Goal: Task Accomplishment & Management: Complete application form

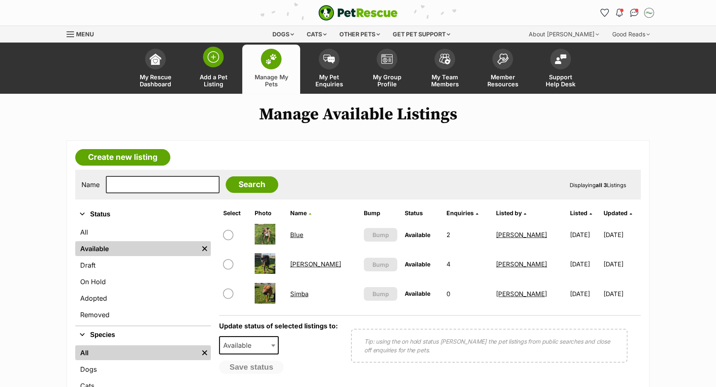
drag, startPoint x: 0, startPoint y: 0, endPoint x: 223, endPoint y: 57, distance: 230.4
click at [223, 57] on link "Add a Pet Listing" at bounding box center [213, 69] width 58 height 49
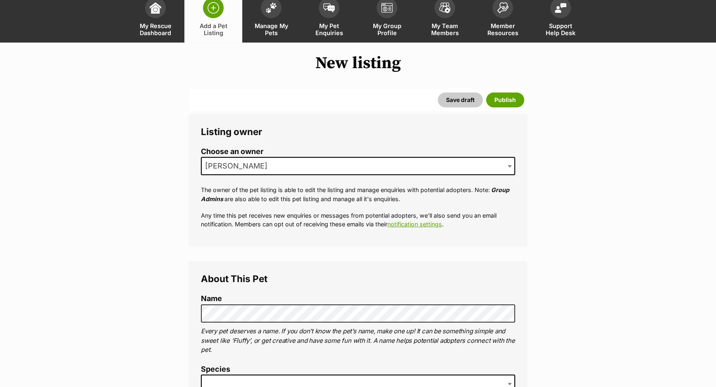
scroll to position [112, 0]
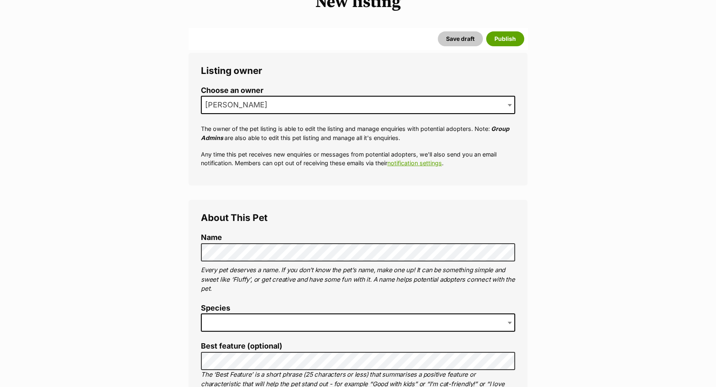
click at [355, 327] on span at bounding box center [358, 323] width 314 height 18
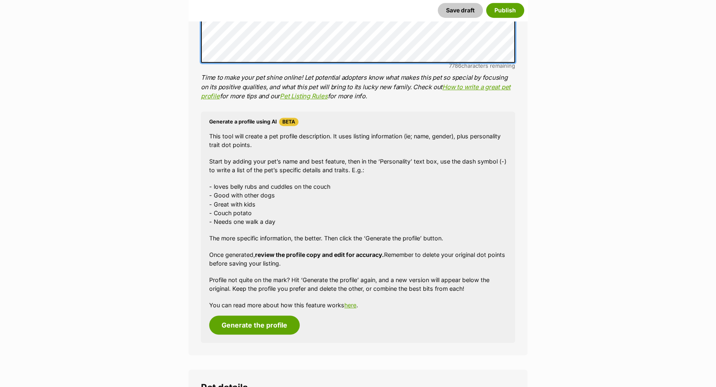
scroll to position [651, 0]
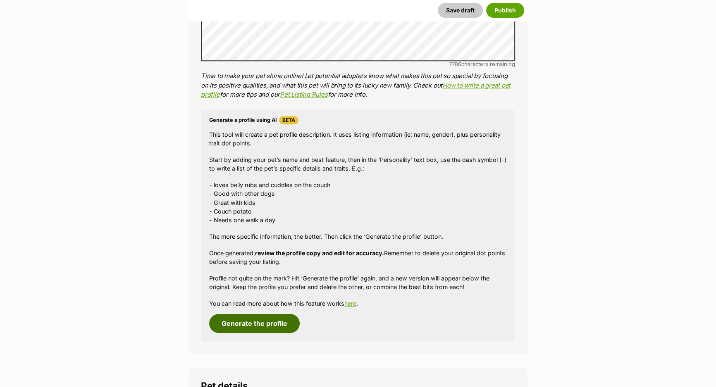
click at [273, 320] on button "Generate the profile" at bounding box center [254, 323] width 91 height 19
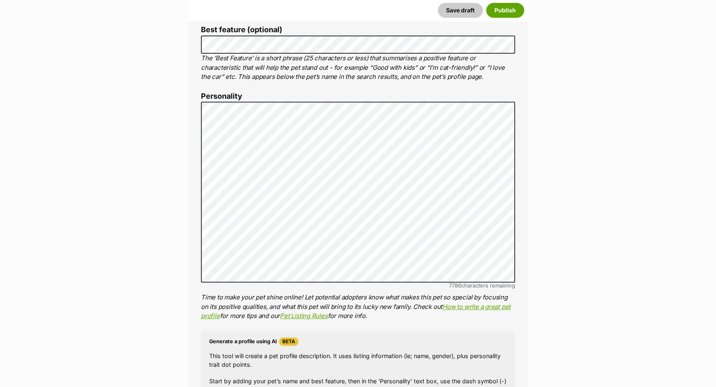
scroll to position [427, 0]
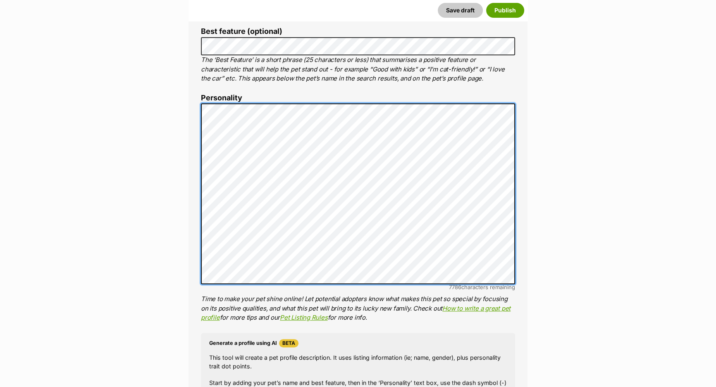
click at [198, 106] on div "About This Pet Name Henlo there, it looks like you might be using the pet name …" at bounding box center [357, 231] width 339 height 692
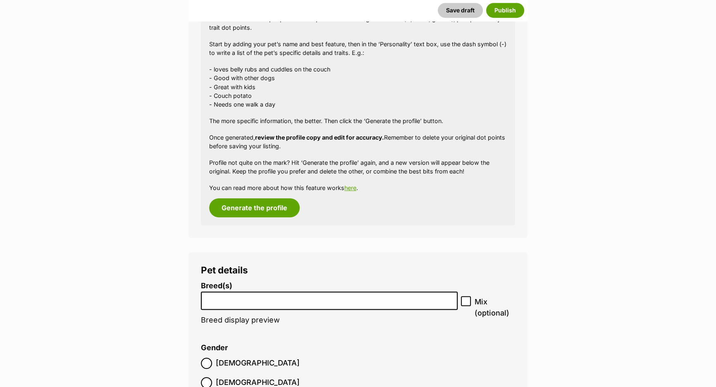
scroll to position [841, 0]
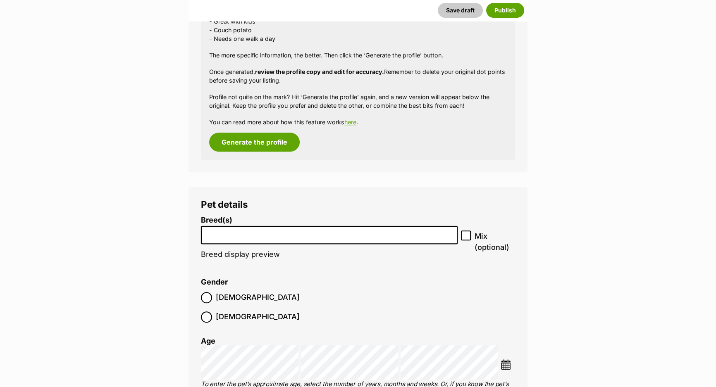
click at [279, 232] on input "search" at bounding box center [329, 233] width 251 height 9
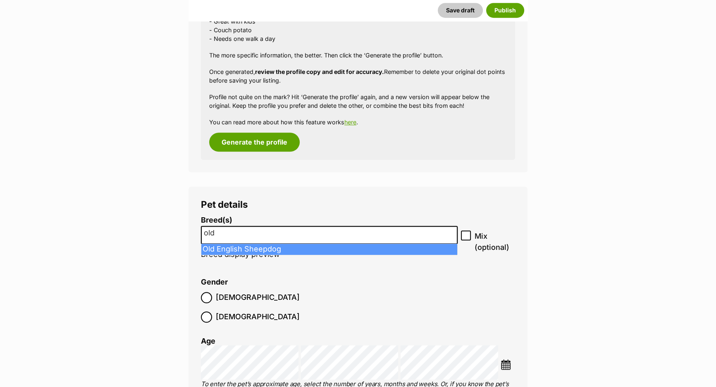
type input "old"
select select "153"
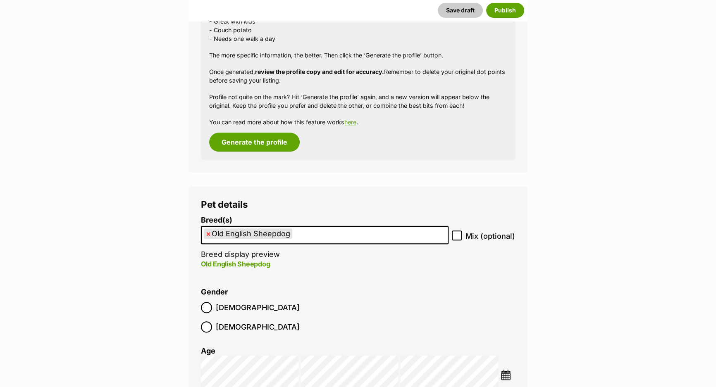
click at [320, 240] on ul "× Old English Sheepdog" at bounding box center [325, 235] width 246 height 17
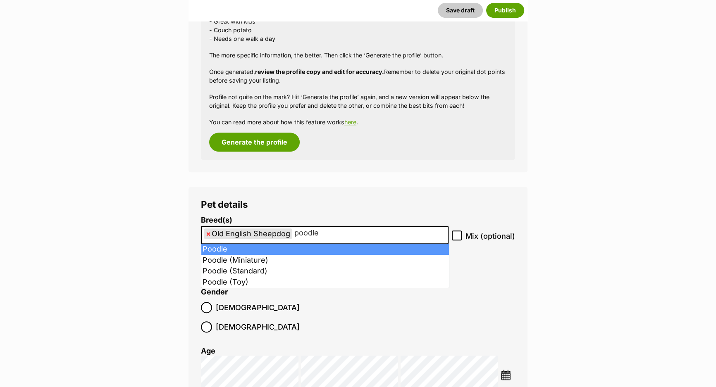
type input "poodle"
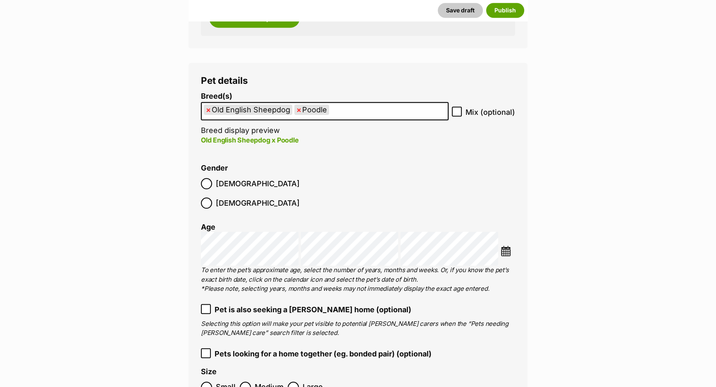
scroll to position [991, 0]
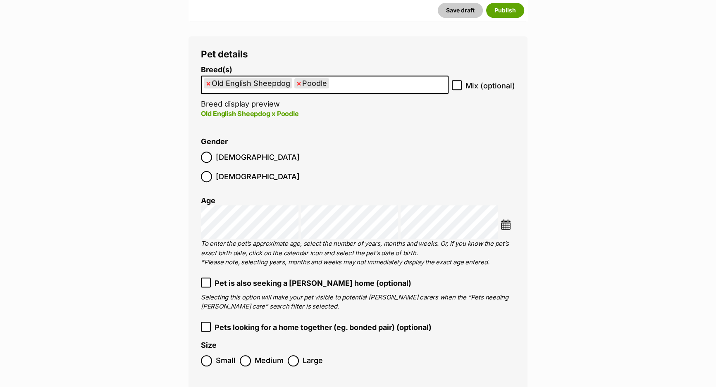
click at [256, 355] on span "Medium" at bounding box center [269, 360] width 29 height 11
click at [273, 355] on span "Medium" at bounding box center [269, 360] width 29 height 11
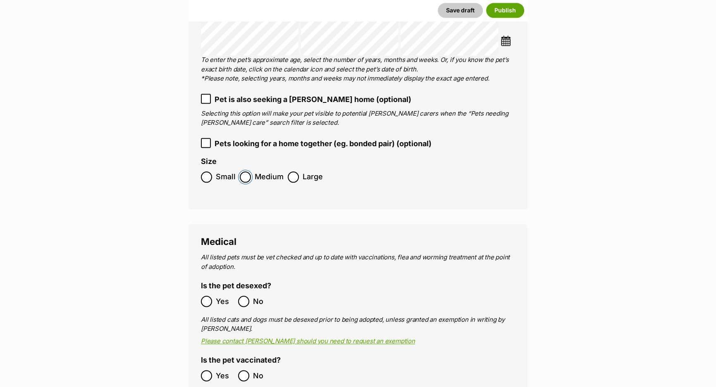
scroll to position [1179, 0]
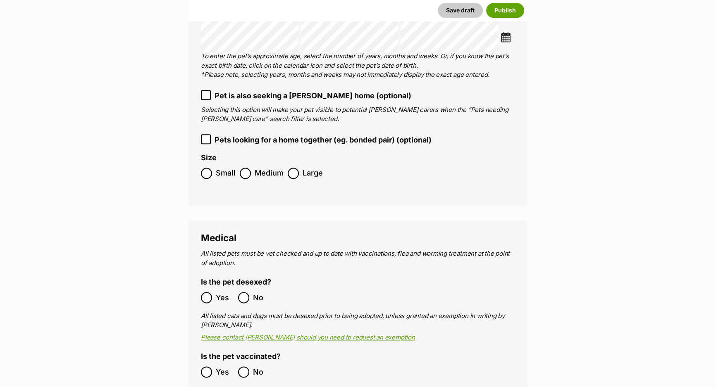
click at [219, 292] on span "Yes" at bounding box center [225, 297] width 18 height 11
click at [222, 367] on span "Yes" at bounding box center [225, 372] width 18 height 11
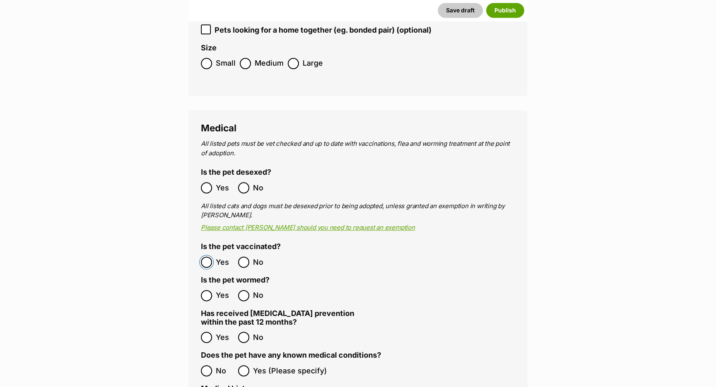
scroll to position [1292, 0]
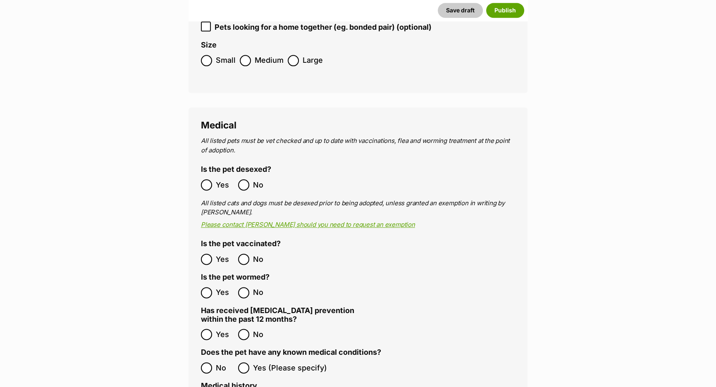
click at [214, 283] on ol "Yes No" at bounding box center [279, 292] width 157 height 19
click at [215, 287] on label "Yes" at bounding box center [217, 292] width 33 height 11
click at [252, 329] on label "No" at bounding box center [254, 334] width 33 height 11
click at [226, 363] on span "No" at bounding box center [225, 368] width 18 height 11
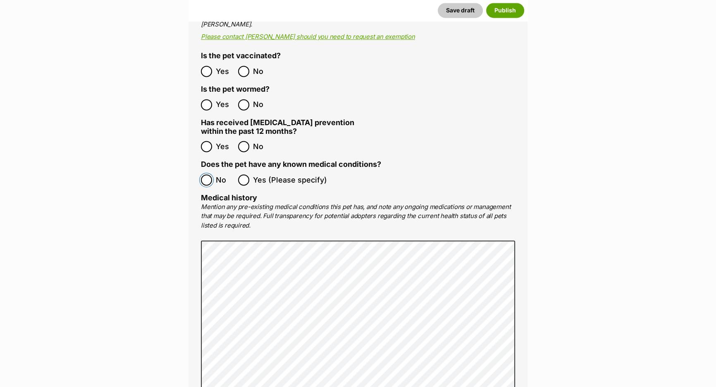
scroll to position [1780, 0]
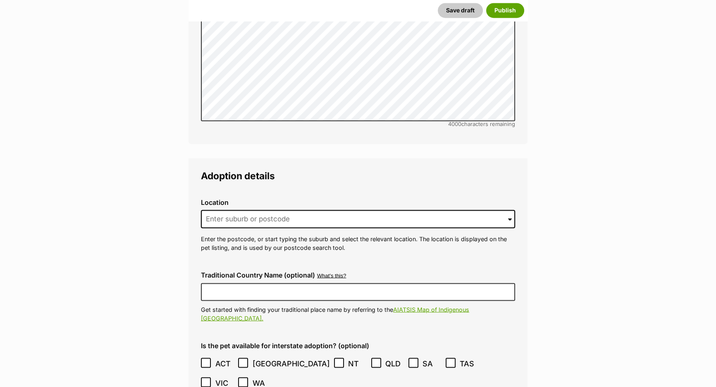
click at [246, 209] on div "Location 0 options available. Arrow down to browse or start typing to filter. E…" at bounding box center [357, 225] width 327 height 67
click at [248, 210] on input at bounding box center [358, 219] width 314 height 18
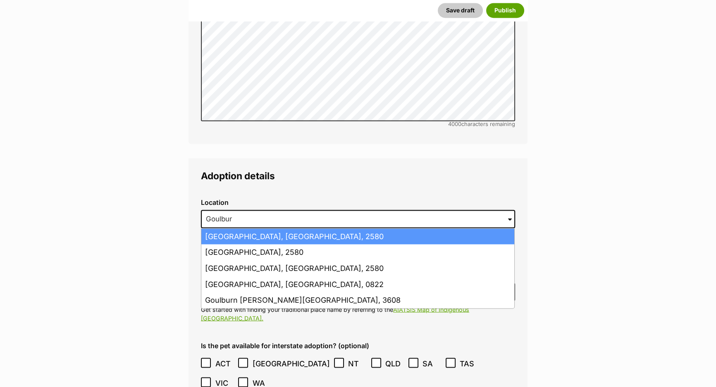
click at [248, 229] on li "Goulburn, New South Wales, 2580" at bounding box center [357, 237] width 313 height 16
type input "Goulburn, New South Wales, 2580"
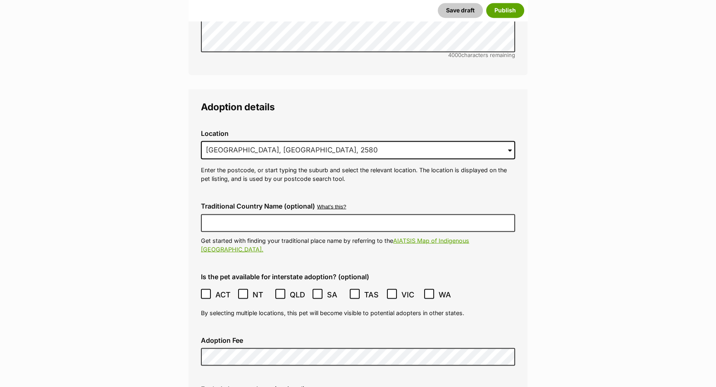
scroll to position [1856, 0]
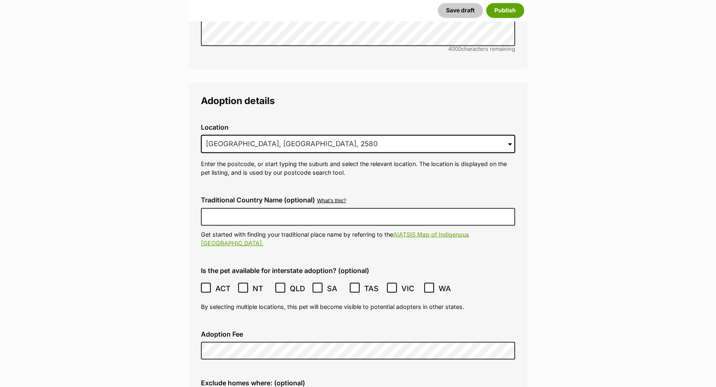
click at [210, 279] on ol "ACT NSW NT QLD SA TAS VIC WA" at bounding box center [358, 288] width 314 height 19
click at [208, 285] on icon at bounding box center [206, 288] width 6 height 6
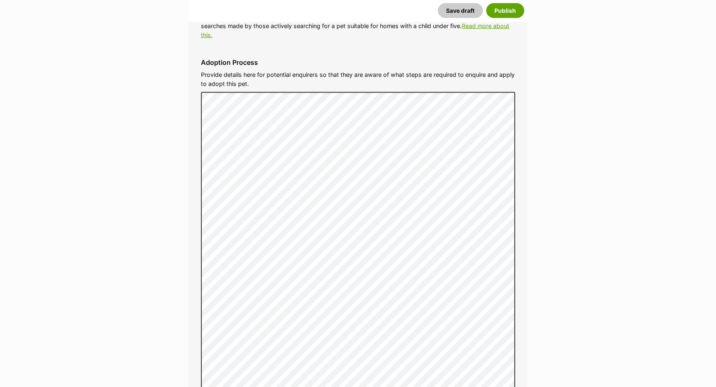
scroll to position [2645, 0]
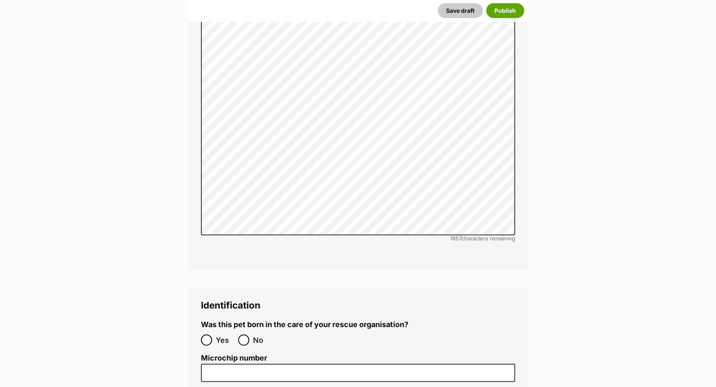
click at [236, 331] on ol "Yes No" at bounding box center [279, 340] width 157 height 19
click at [243, 335] on input "No" at bounding box center [243, 340] width 11 height 11
radio input "true"
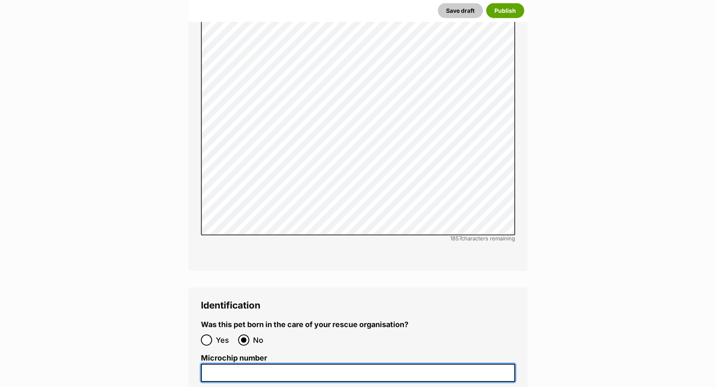
click at [264, 364] on input "Microchip number" at bounding box center [358, 373] width 314 height 19
paste input "991003002735696"
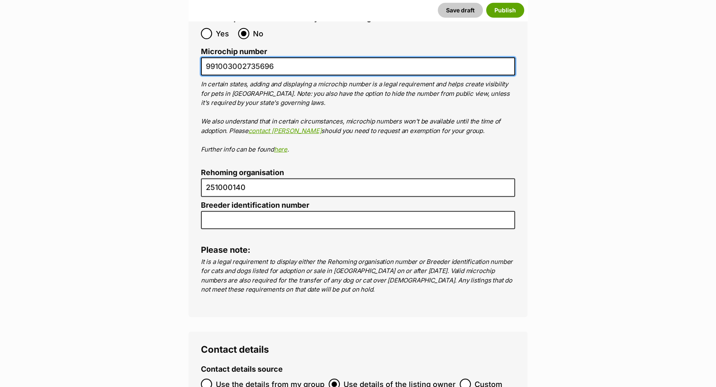
scroll to position [3020, 0]
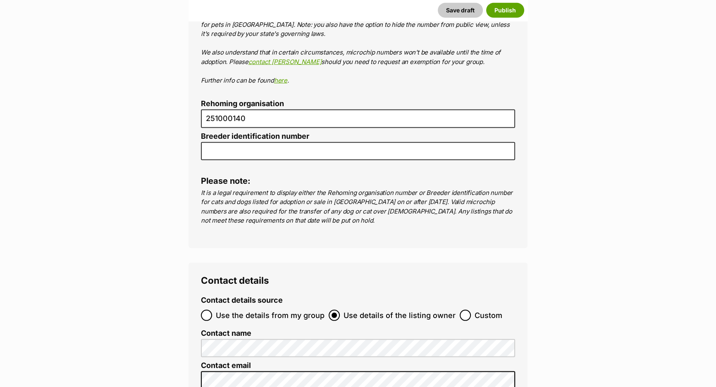
type input "991003002735696"
drag, startPoint x: 229, startPoint y: 285, endPoint x: 225, endPoint y: 314, distance: 28.8
click at [229, 310] on span "Use the details from my group" at bounding box center [270, 315] width 109 height 11
click at [212, 310] on input "Use the details from my group" at bounding box center [206, 315] width 11 height 11
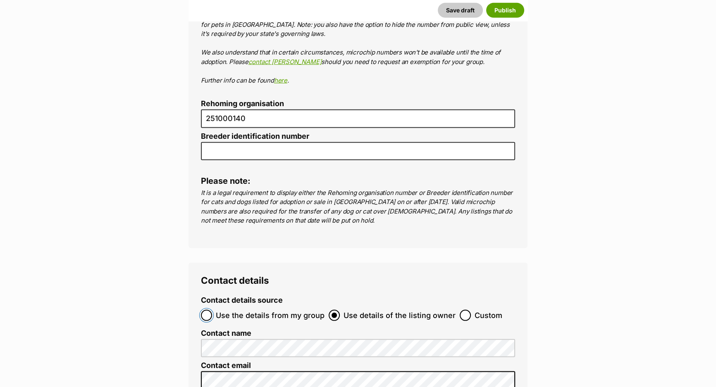
radio input "true"
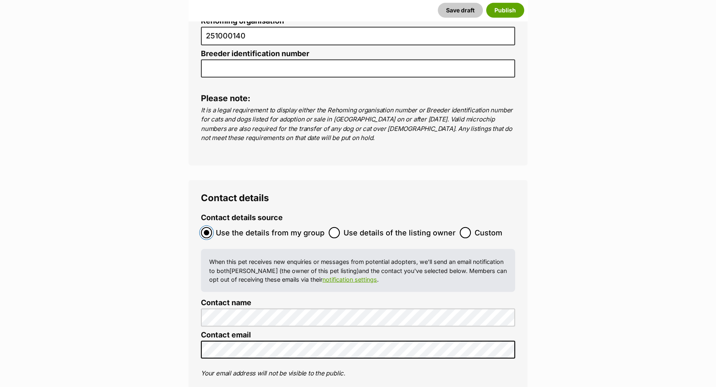
scroll to position [3170, 0]
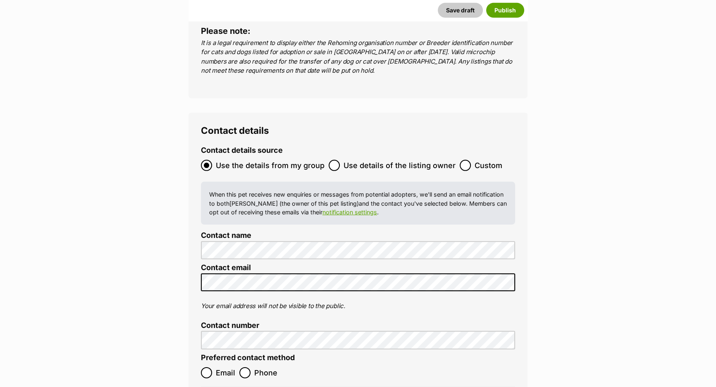
click at [228, 367] on span "Email" at bounding box center [225, 372] width 19 height 11
click at [212, 367] on input "Email" at bounding box center [206, 372] width 11 height 11
radio input "true"
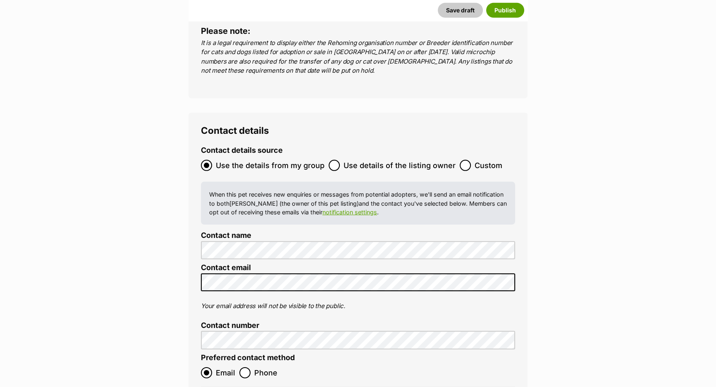
checkbox input "true"
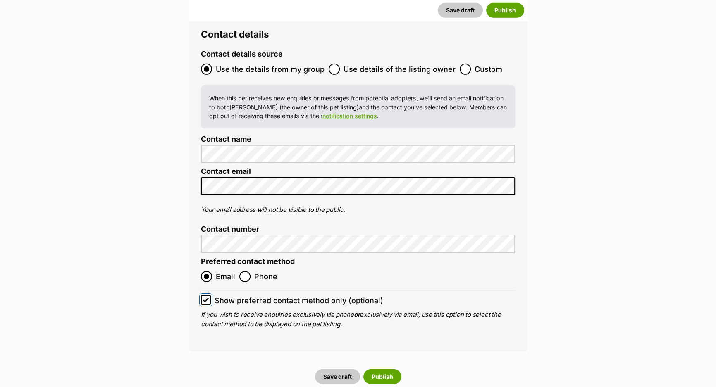
scroll to position [3321, 0]
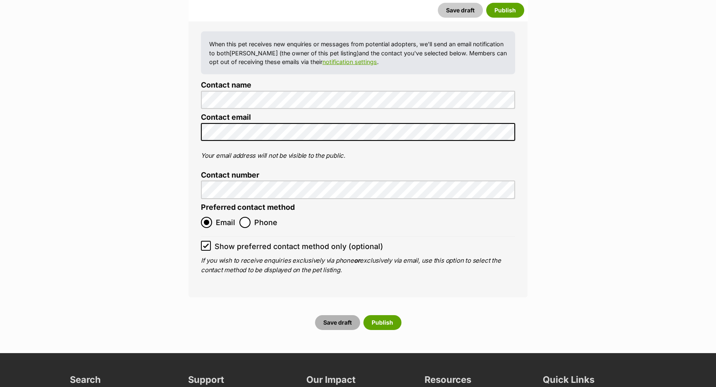
click at [335, 315] on button "Save draft" at bounding box center [337, 322] width 45 height 15
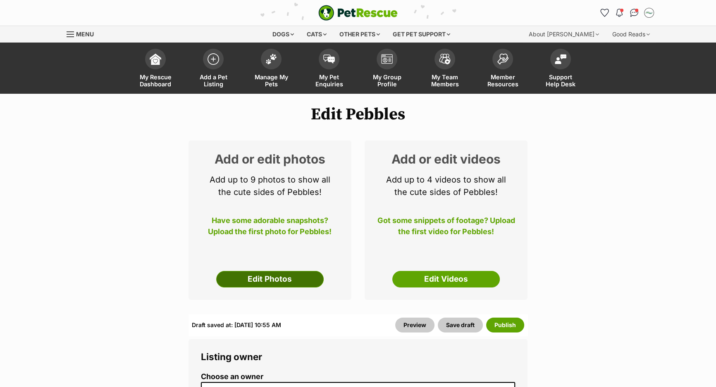
click at [223, 285] on link "Edit Photos" at bounding box center [269, 279] width 107 height 17
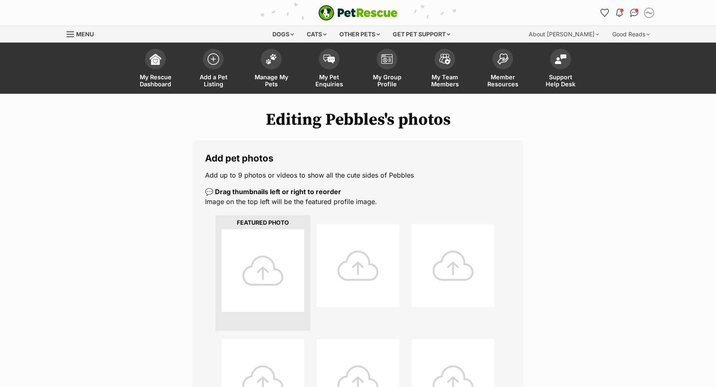
click at [242, 265] on div at bounding box center [263, 270] width 83 height 83
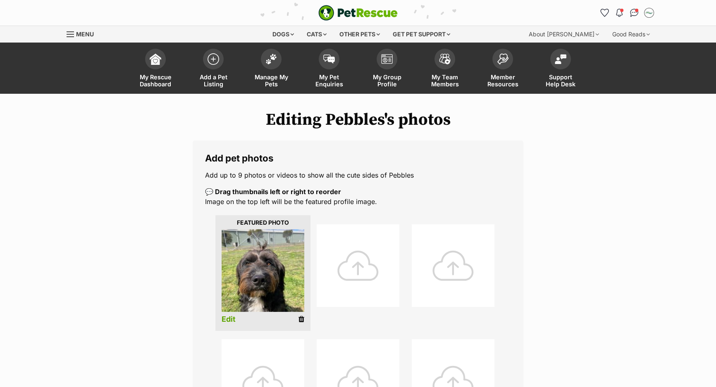
click at [371, 264] on div at bounding box center [358, 265] width 83 height 83
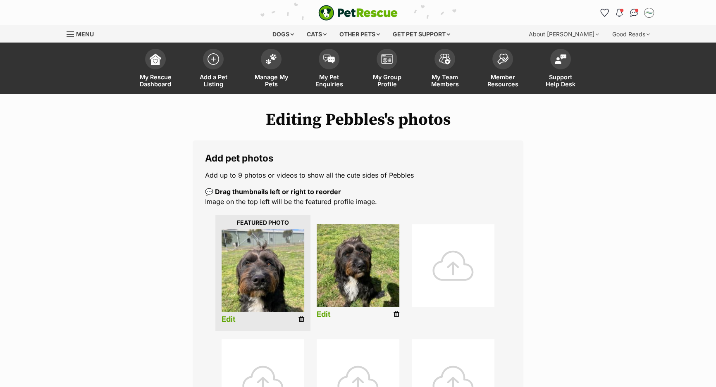
click at [433, 250] on div at bounding box center [453, 265] width 83 height 83
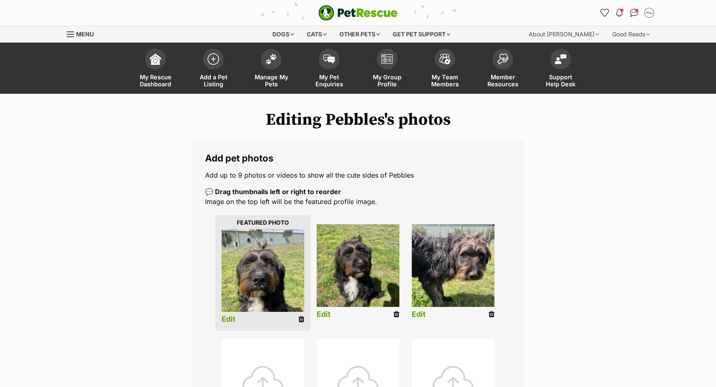
click at [293, 366] on div at bounding box center [263, 380] width 83 height 83
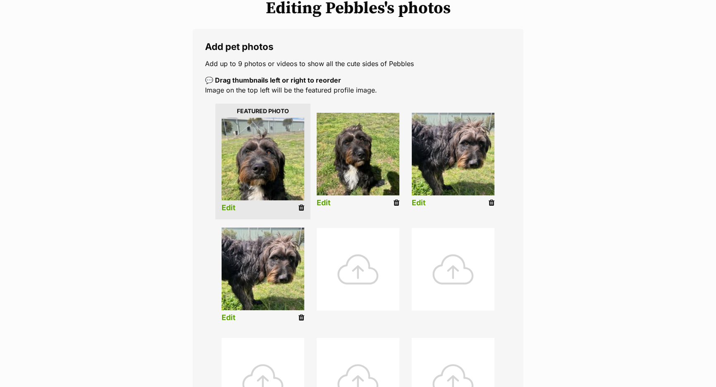
scroll to position [112, 0]
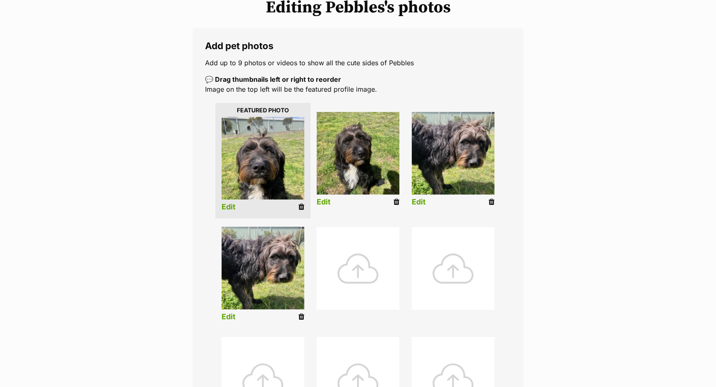
click at [302, 318] on icon at bounding box center [301, 316] width 6 height 7
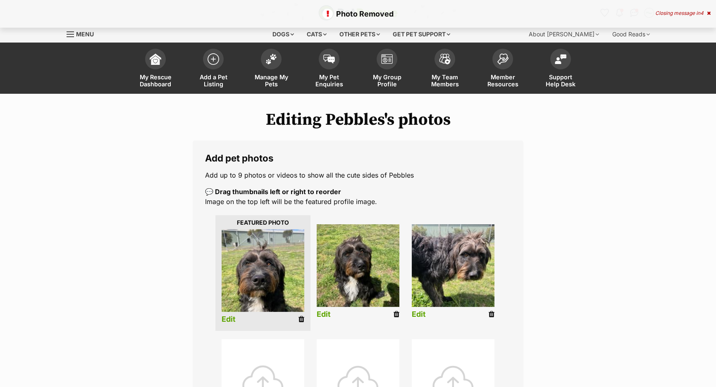
click at [265, 352] on div at bounding box center [263, 380] width 83 height 83
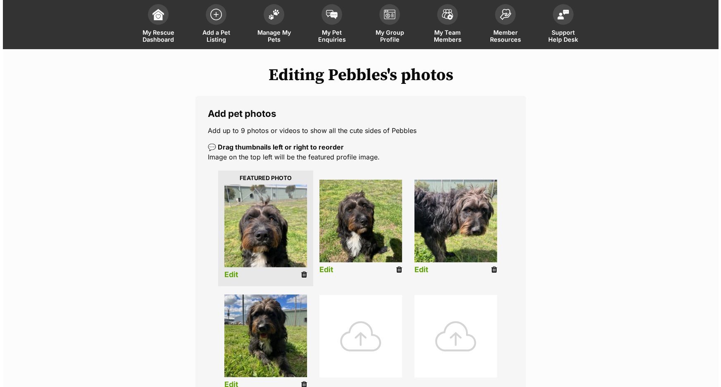
scroll to position [112, 0]
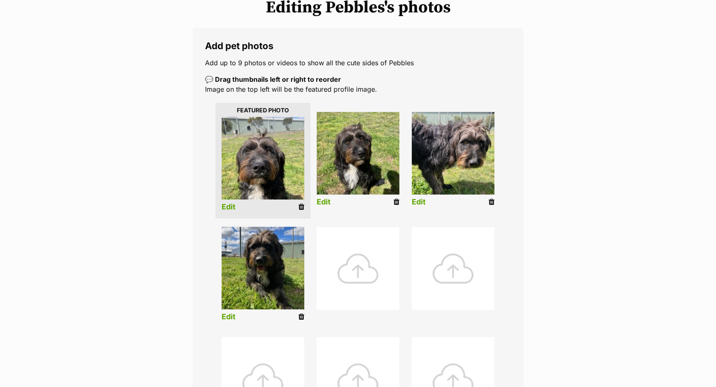
click at [353, 260] on div at bounding box center [358, 268] width 83 height 83
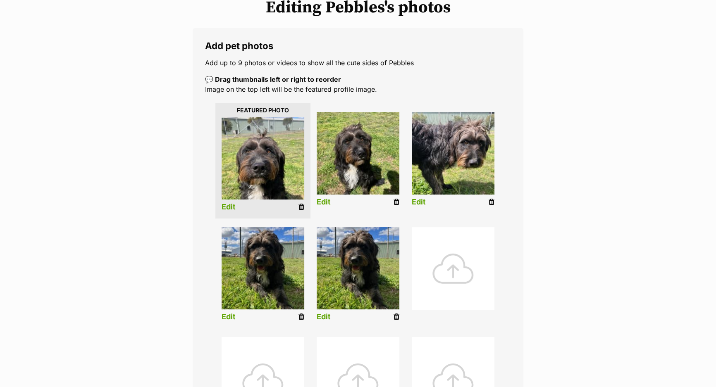
click at [462, 265] on div at bounding box center [453, 268] width 83 height 83
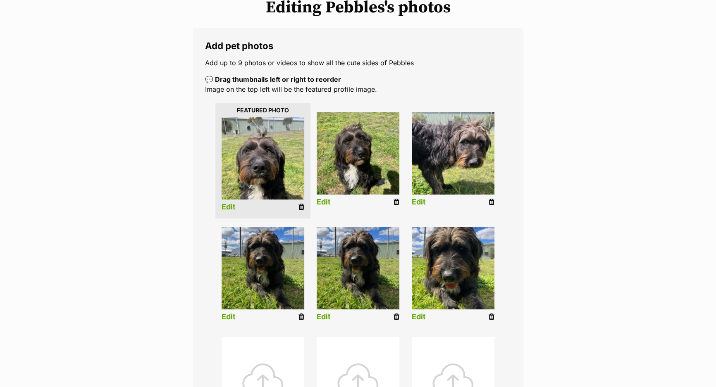
click at [306, 313] on li "Edit" at bounding box center [262, 276] width 95 height 106
click at [298, 317] on li "Edit" at bounding box center [262, 276] width 95 height 106
click at [301, 318] on icon at bounding box center [301, 316] width 6 height 7
click at [348, 361] on div at bounding box center [358, 378] width 83 height 83
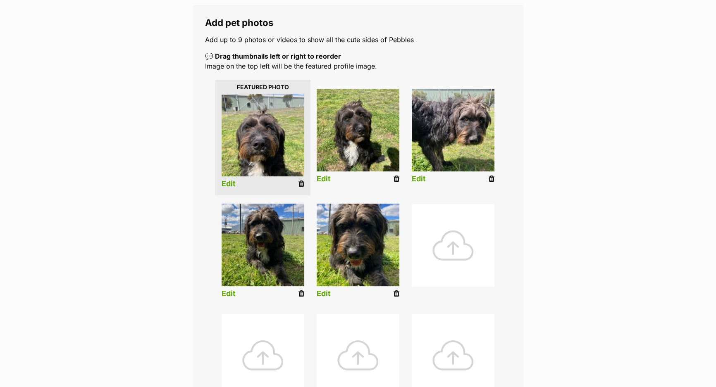
scroll to position [188, 0]
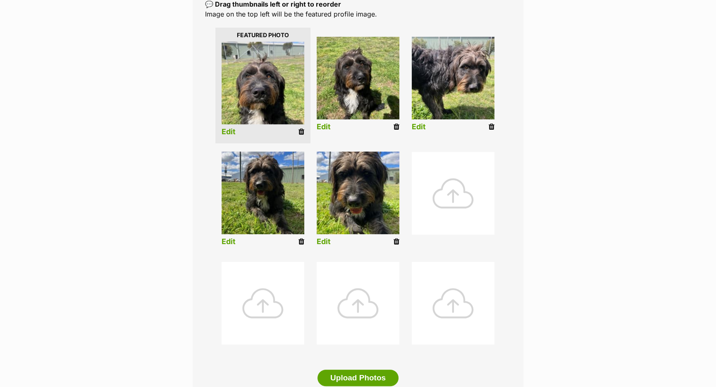
click at [372, 295] on div at bounding box center [358, 303] width 83 height 83
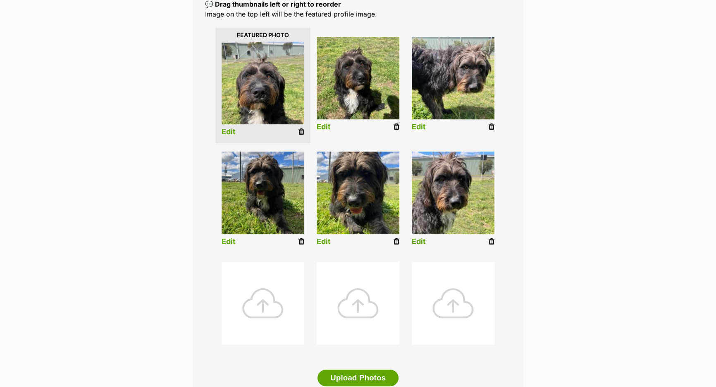
click at [231, 134] on link "Edit" at bounding box center [229, 132] width 14 height 9
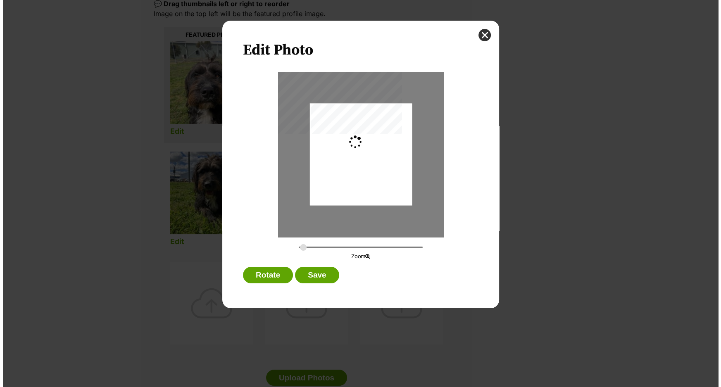
scroll to position [0, 0]
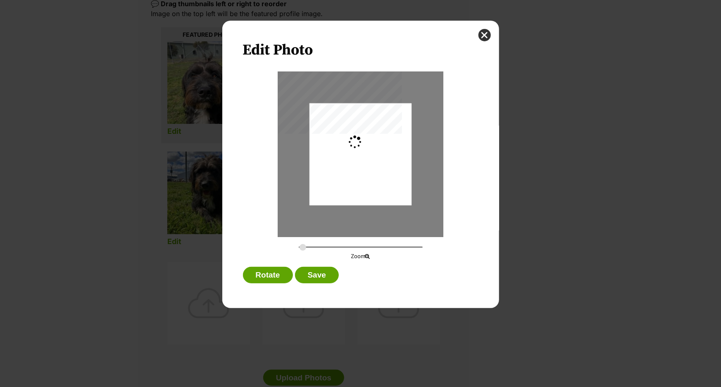
type input "0.2744"
click at [360, 130] on div "Dialog Window - Close (Press escape to close)" at bounding box center [361, 154] width 102 height 136
click at [328, 277] on button "Save" at bounding box center [317, 275] width 44 height 17
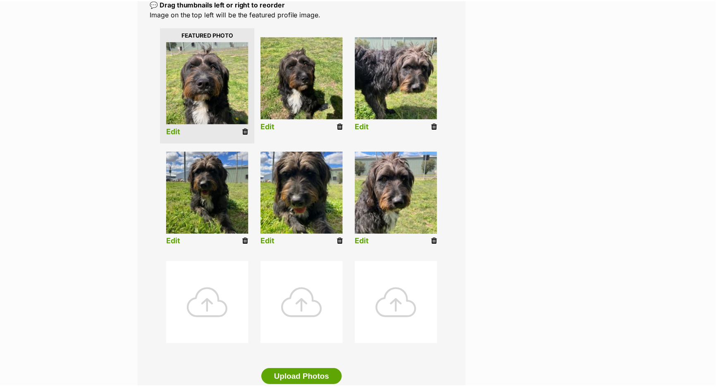
scroll to position [187, 0]
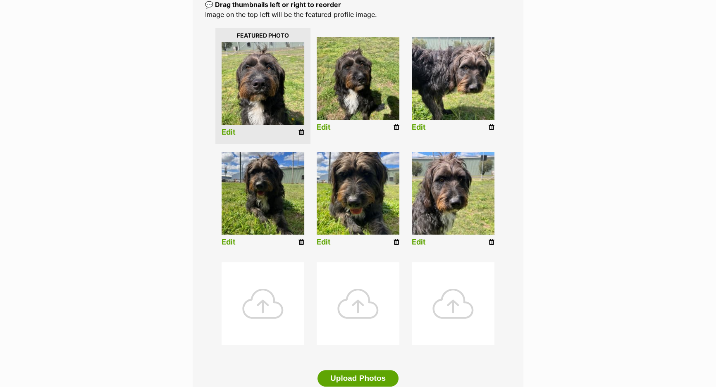
click at [325, 125] on link "Edit" at bounding box center [324, 127] width 14 height 9
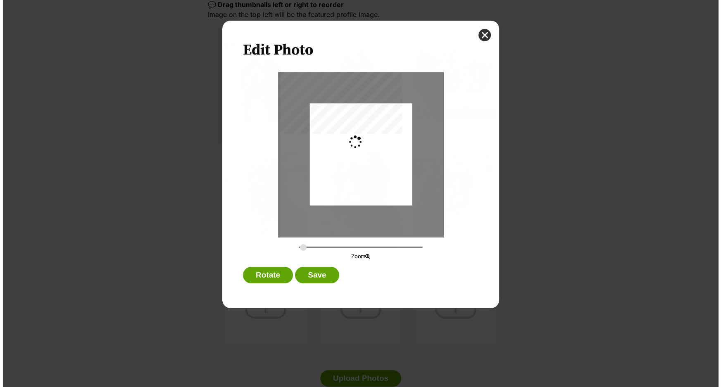
scroll to position [0, 0]
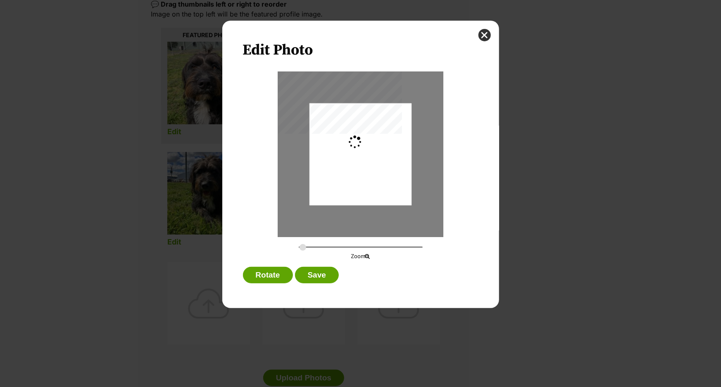
type input "0.2744"
drag, startPoint x: 382, startPoint y: 162, endPoint x: 382, endPoint y: 170, distance: 8.7
click at [382, 170] on div "Dialog Window - Close (Press escape to close)" at bounding box center [361, 163] width 102 height 136
click at [325, 279] on button "Save" at bounding box center [317, 275] width 44 height 17
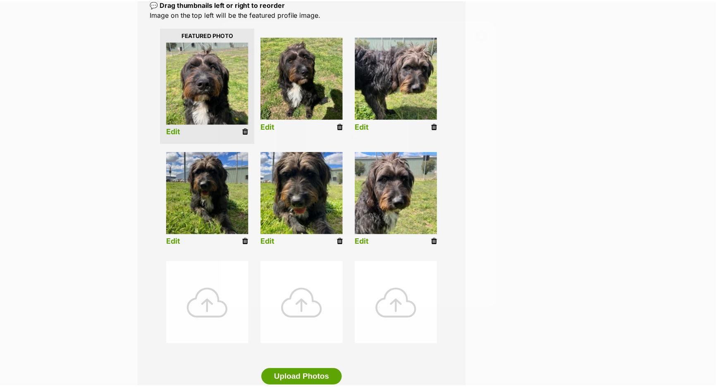
scroll to position [187, 0]
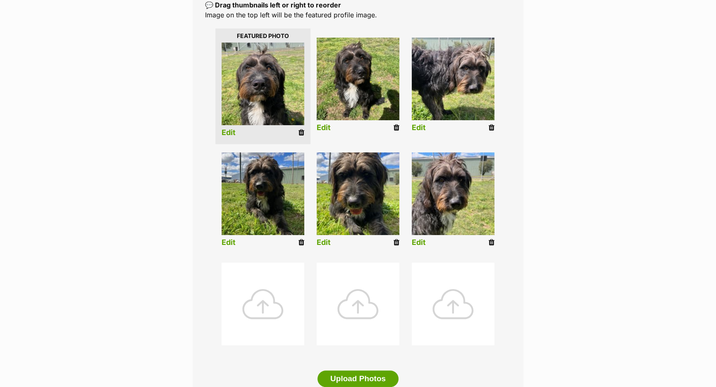
click at [422, 126] on link "Edit" at bounding box center [419, 128] width 14 height 9
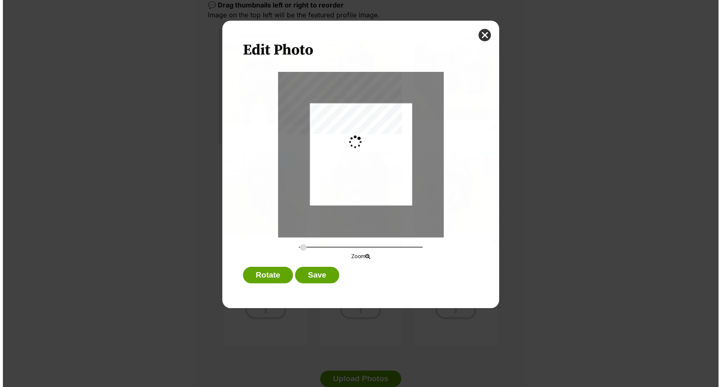
scroll to position [0, 0]
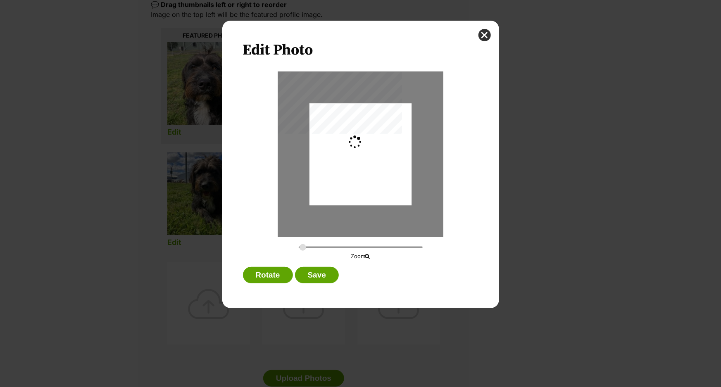
type input "0.2744"
click at [278, 72] on div "Dialog Window - Close (Press escape to close)" at bounding box center [278, 72] width 0 height 0
drag, startPoint x: 351, startPoint y: 151, endPoint x: 353, endPoint y: 165, distance: 14.3
click at [353, 165] on div "Dialog Window - Close (Press escape to close)" at bounding box center [361, 168] width 102 height 136
click at [312, 271] on button "Save" at bounding box center [317, 275] width 44 height 17
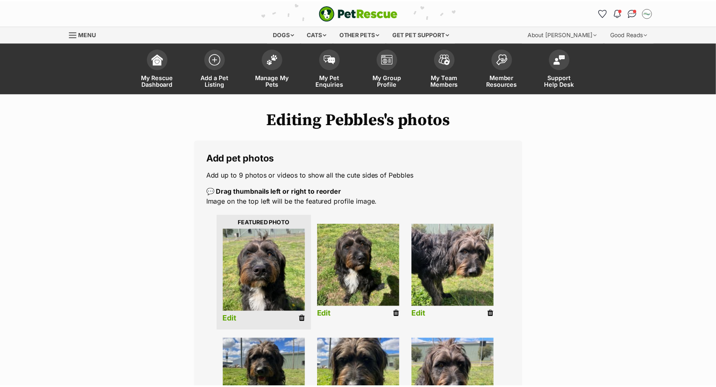
scroll to position [186, 0]
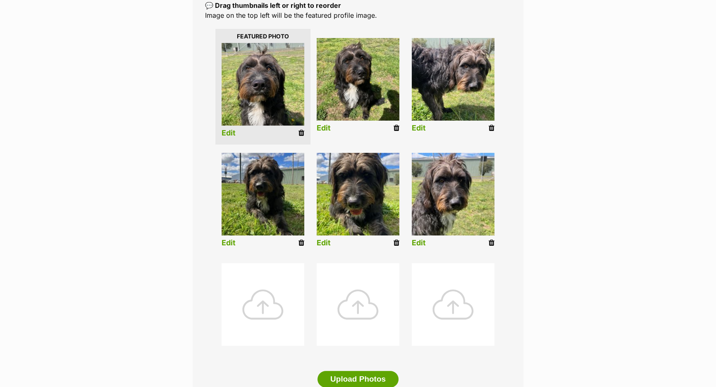
click at [231, 243] on link "Edit" at bounding box center [229, 243] width 14 height 9
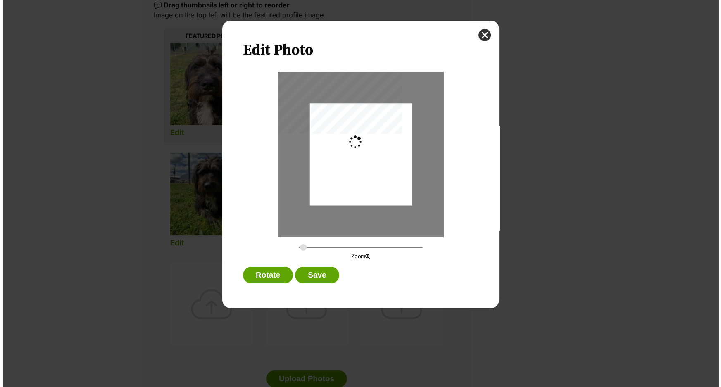
scroll to position [0, 0]
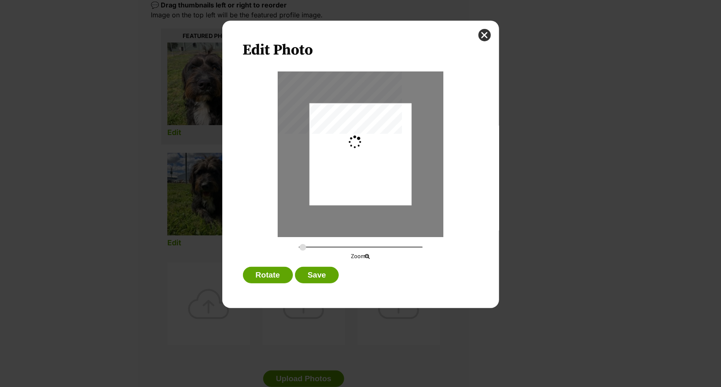
type input "0.2744"
click at [353, 159] on div "Dialog Window - Close (Press escape to close)" at bounding box center [361, 154] width 102 height 136
click at [352, 163] on div "Dialog Window - Close (Press escape to close)" at bounding box center [361, 154] width 102 height 136
click at [331, 272] on button "Save" at bounding box center [317, 275] width 44 height 17
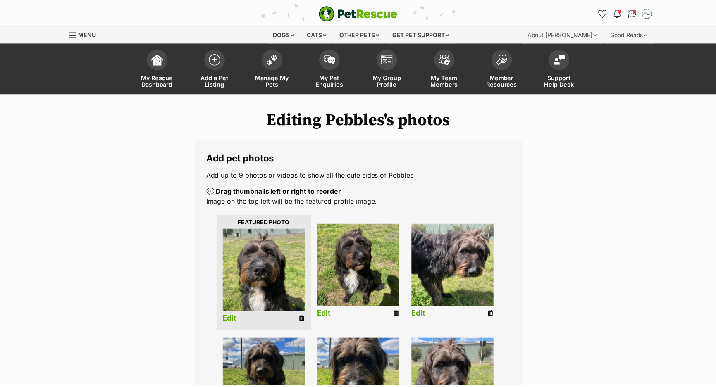
scroll to position [186, 0]
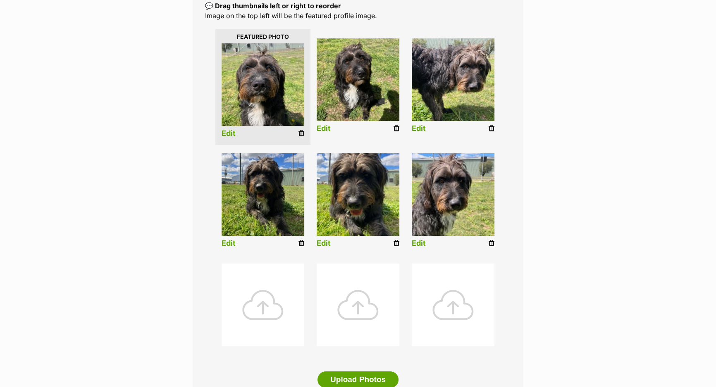
click at [330, 239] on link "Edit" at bounding box center [324, 243] width 14 height 9
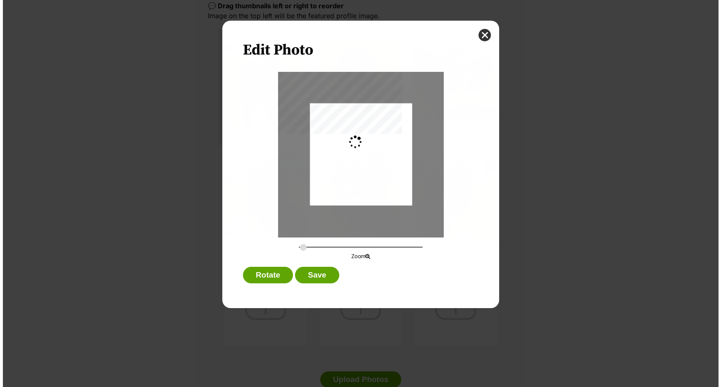
scroll to position [0, 0]
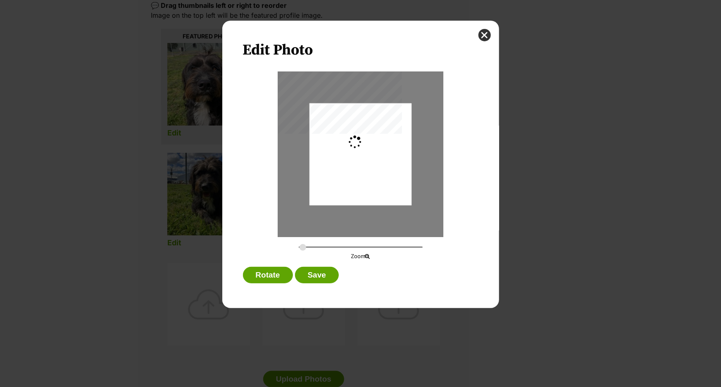
type input "0.2744"
drag, startPoint x: 370, startPoint y: 176, endPoint x: 371, endPoint y: 169, distance: 7.1
click at [371, 169] on div "Dialog Window - Close (Press escape to close)" at bounding box center [361, 147] width 102 height 136
click at [329, 269] on button "Save" at bounding box center [317, 275] width 44 height 17
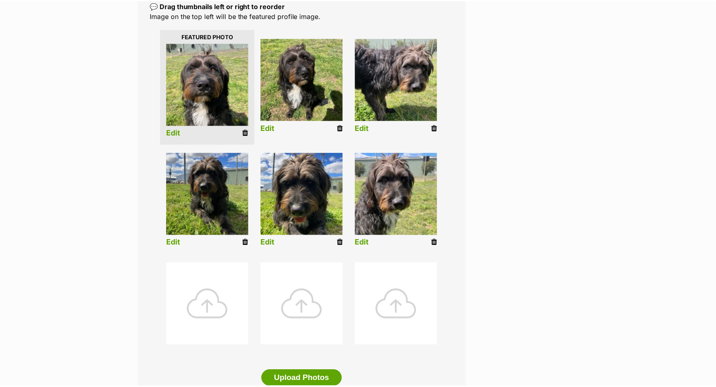
scroll to position [186, 0]
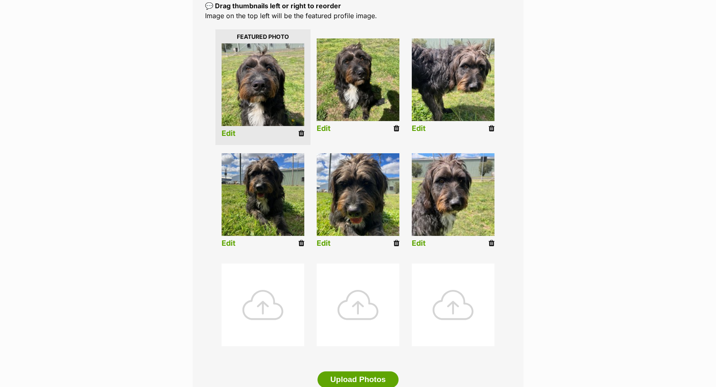
click at [427, 240] on li "Edit" at bounding box center [452, 202] width 95 height 106
click at [422, 241] on link "Edit" at bounding box center [419, 243] width 14 height 9
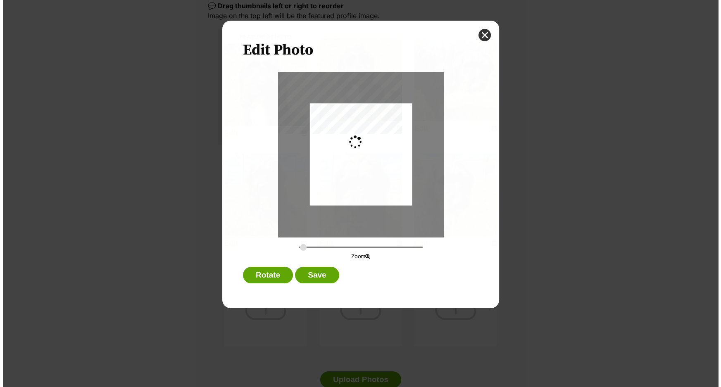
scroll to position [0, 0]
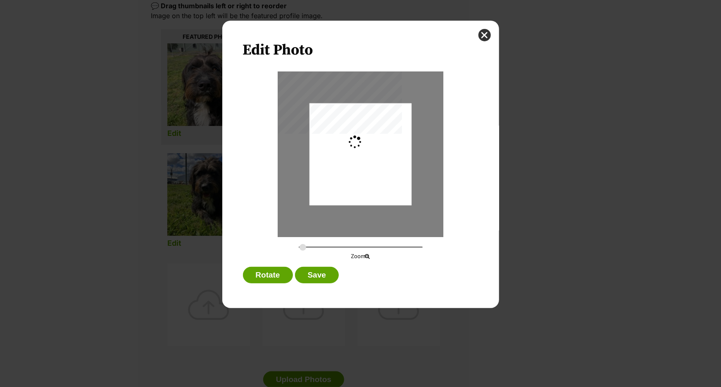
click at [404, 153] on div "Dialog Window - Close (Press escape to close)" at bounding box center [361, 154] width 102 height 102
type input "0.2744"
drag, startPoint x: 381, startPoint y: 131, endPoint x: 391, endPoint y: 155, distance: 25.8
click at [390, 155] on div "Dialog Window - Close (Press escape to close)" at bounding box center [361, 171] width 102 height 136
click at [333, 268] on button "Save" at bounding box center [317, 275] width 44 height 17
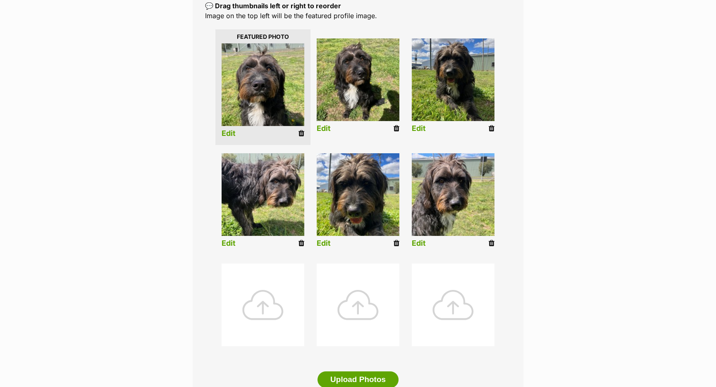
scroll to position [336, 0]
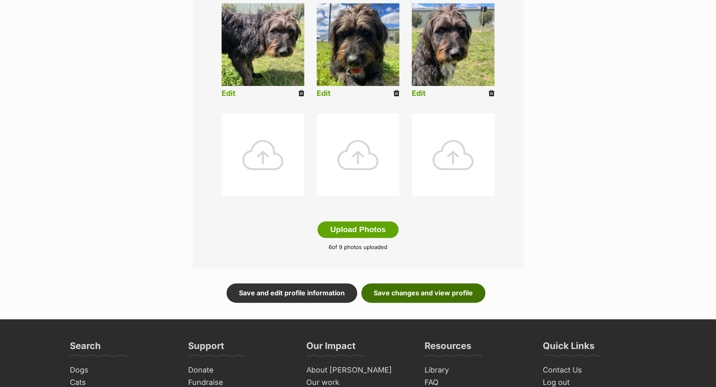
click at [387, 290] on link "Save changes and view profile" at bounding box center [423, 293] width 124 height 19
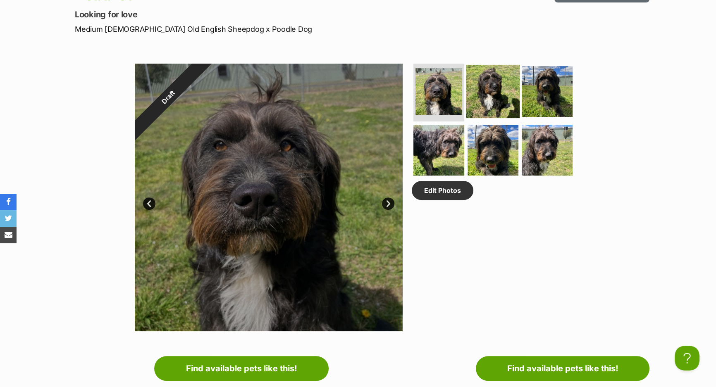
click at [478, 81] on img at bounding box center [492, 91] width 53 height 53
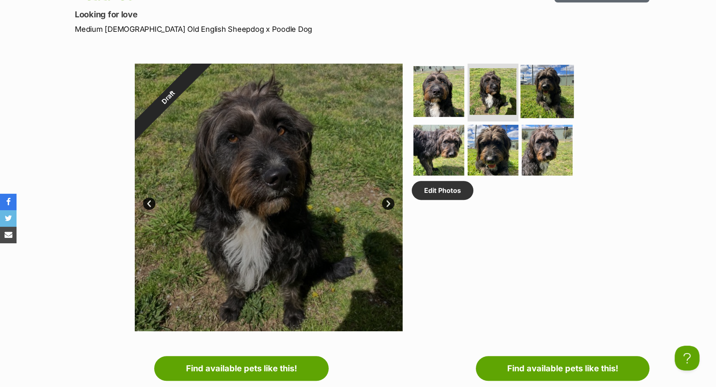
click at [544, 83] on img at bounding box center [546, 91] width 53 height 53
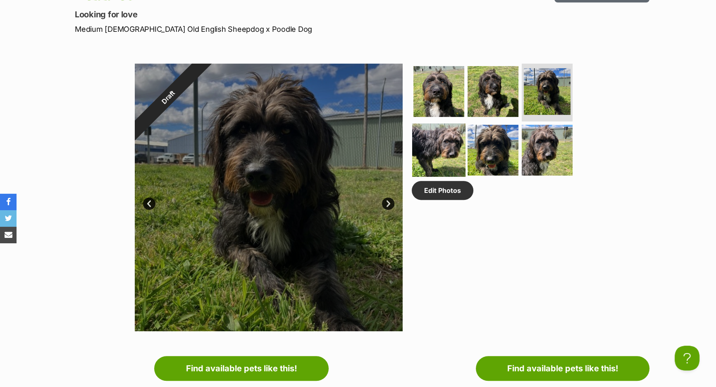
click at [453, 154] on img at bounding box center [438, 150] width 53 height 53
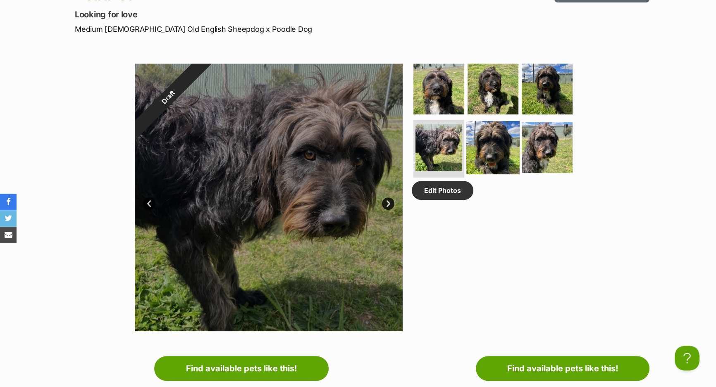
click at [489, 157] on img at bounding box center [492, 147] width 53 height 53
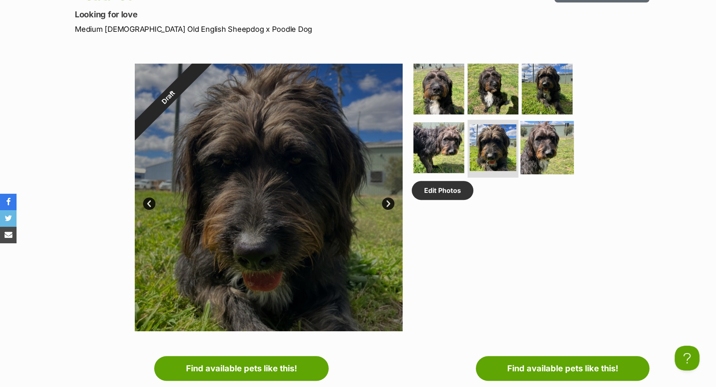
click at [537, 160] on img at bounding box center [546, 147] width 53 height 53
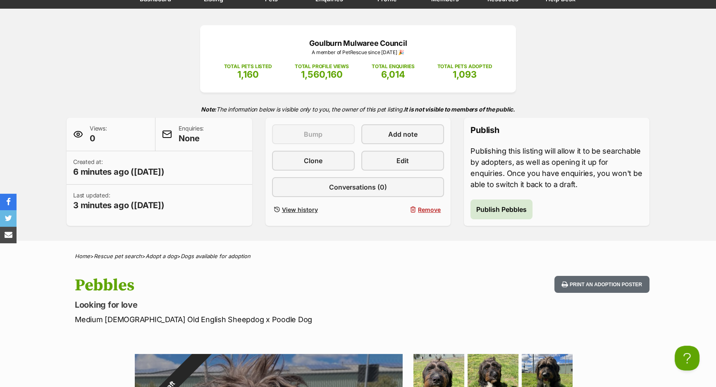
scroll to position [75, 0]
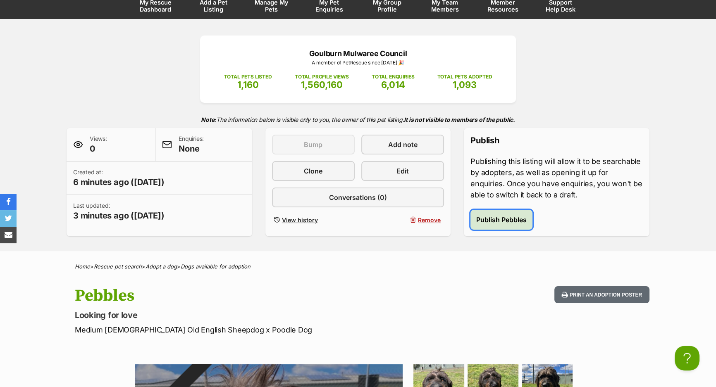
click at [509, 213] on button "Publish Pebbles" at bounding box center [501, 220] width 62 height 20
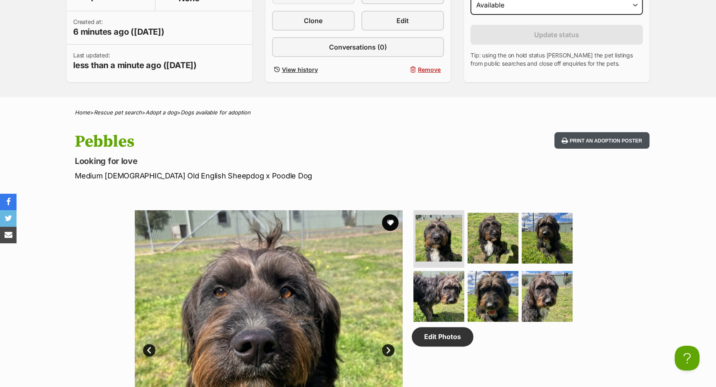
click at [608, 138] on button "Print an adoption poster" at bounding box center [601, 140] width 95 height 17
click at [589, 138] on button "Print an adoption poster" at bounding box center [601, 140] width 95 height 17
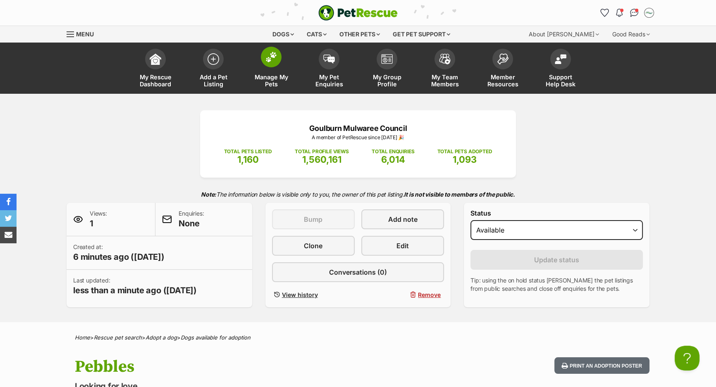
click at [274, 66] on span at bounding box center [271, 57] width 21 height 21
